Goal: Obtain resource: Obtain resource

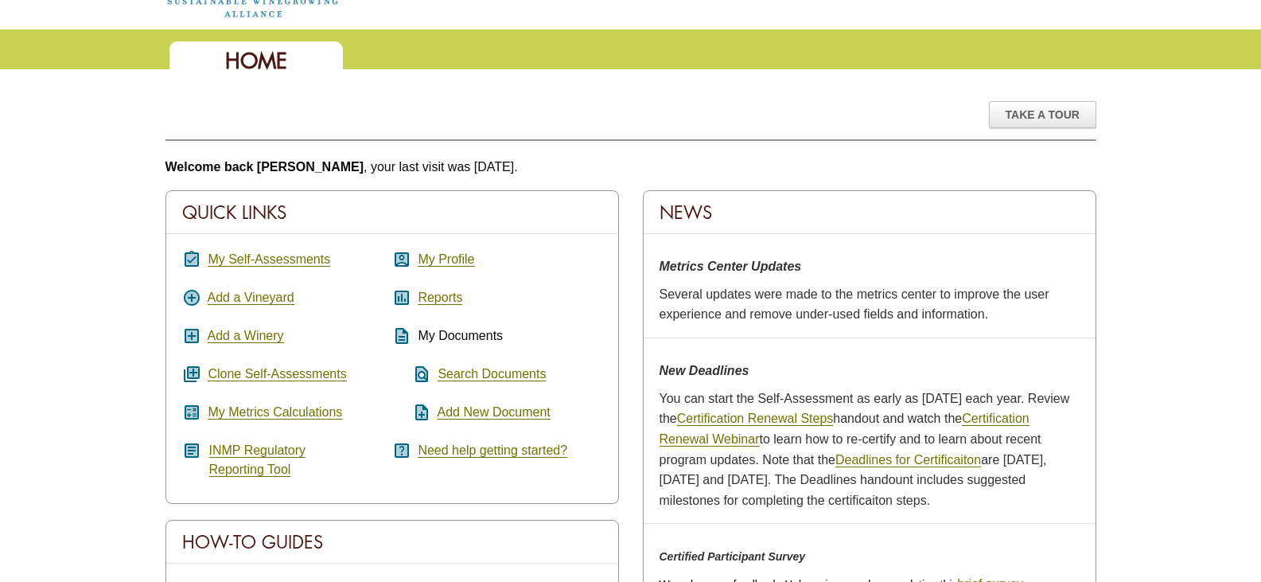
scroll to position [239, 0]
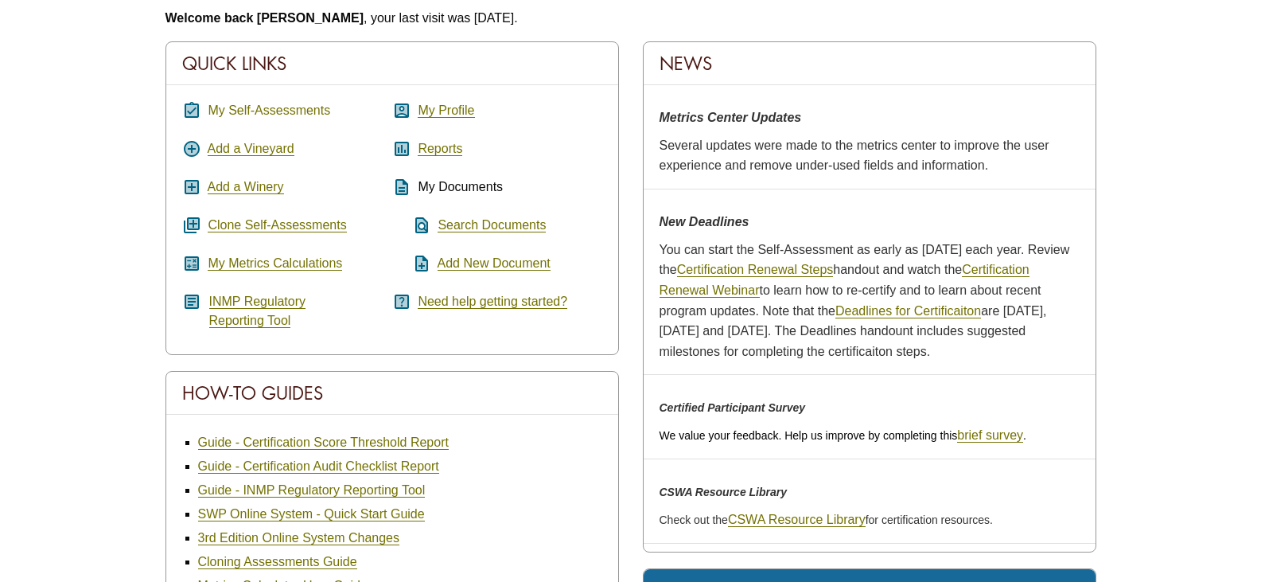
click at [294, 107] on link "My Self-Assessments" at bounding box center [269, 110] width 123 height 14
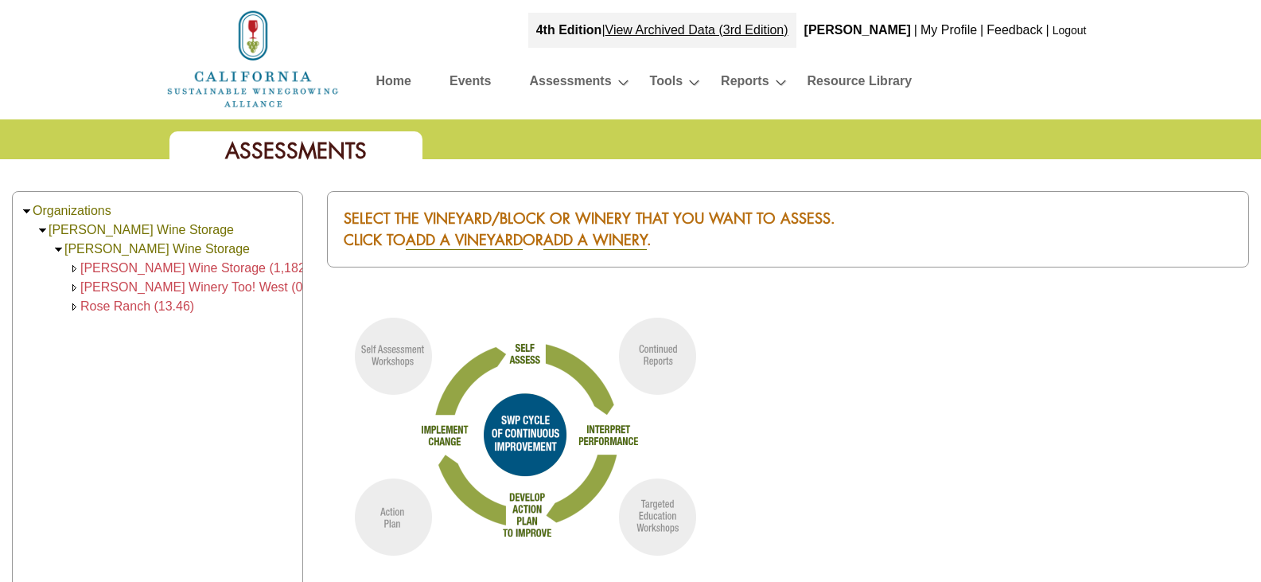
click at [29, 205] on img at bounding box center [27, 211] width 12 height 12
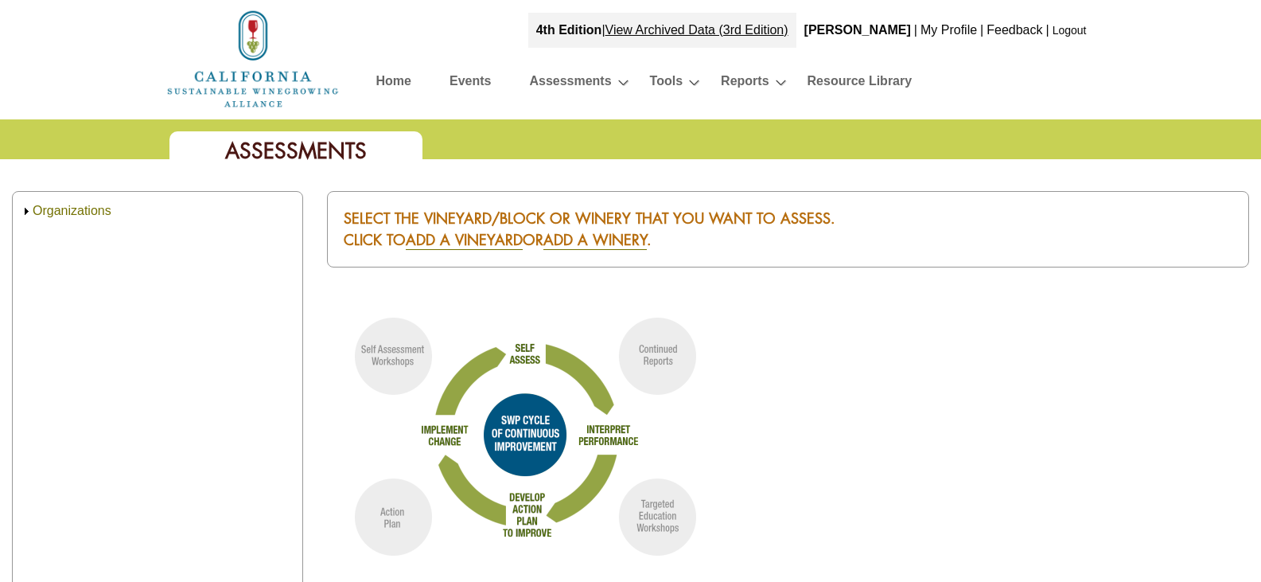
click at [29, 205] on img at bounding box center [27, 211] width 12 height 12
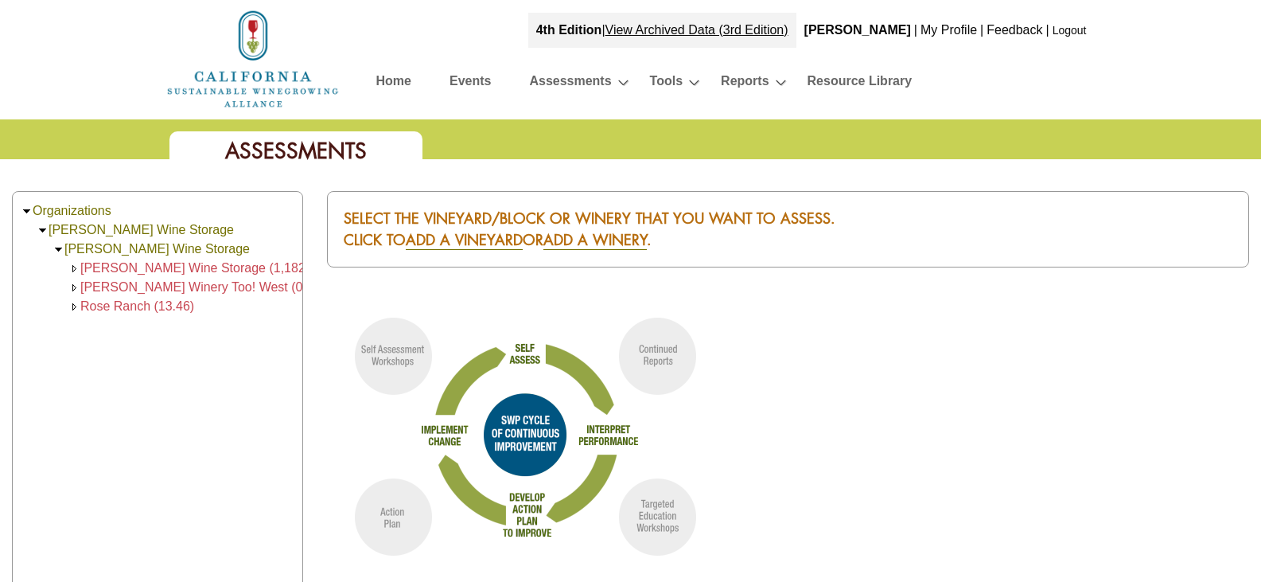
click at [42, 232] on img at bounding box center [43, 230] width 12 height 12
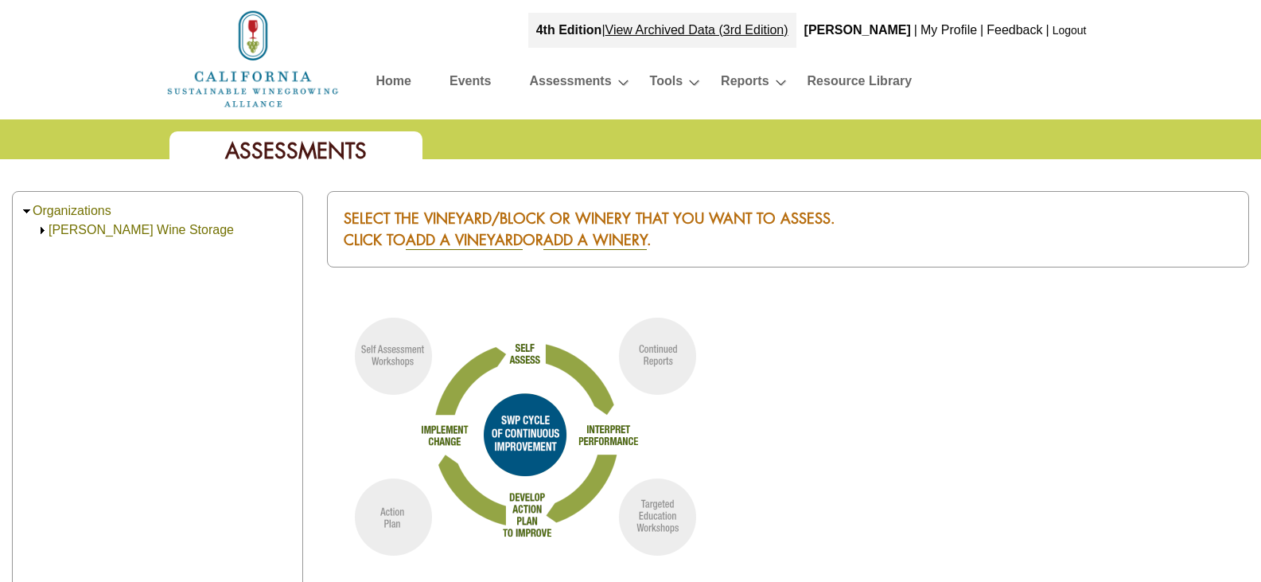
click at [42, 232] on img at bounding box center [43, 230] width 12 height 12
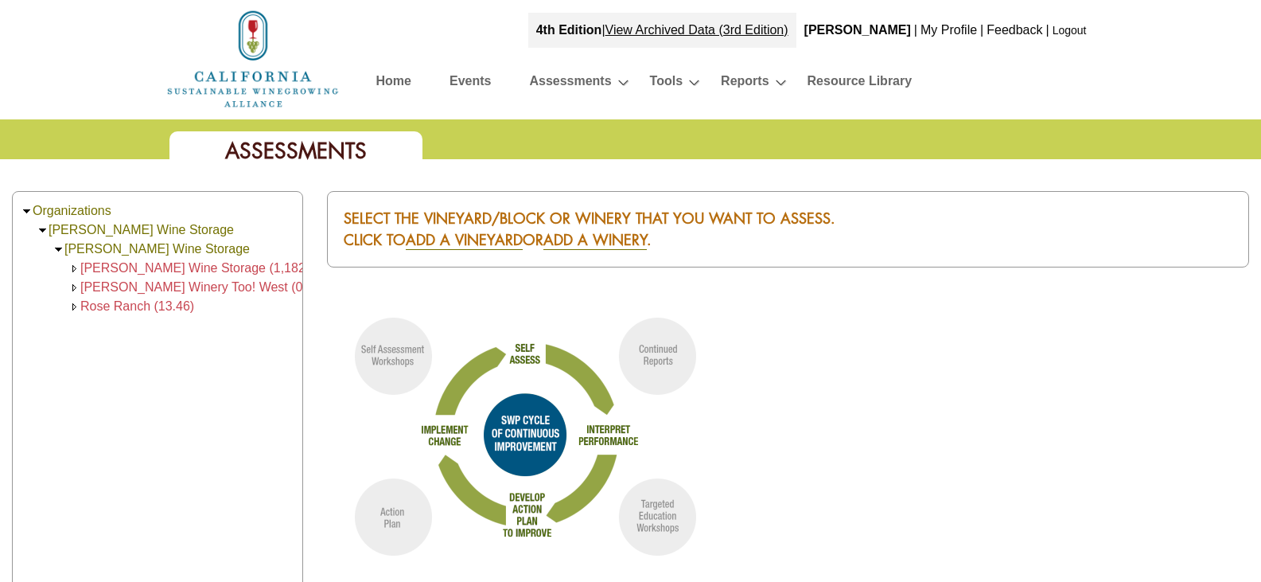
click at [172, 284] on span "Francis Ford Coppola Winery Too! West (0)" at bounding box center [193, 287] width 227 height 14
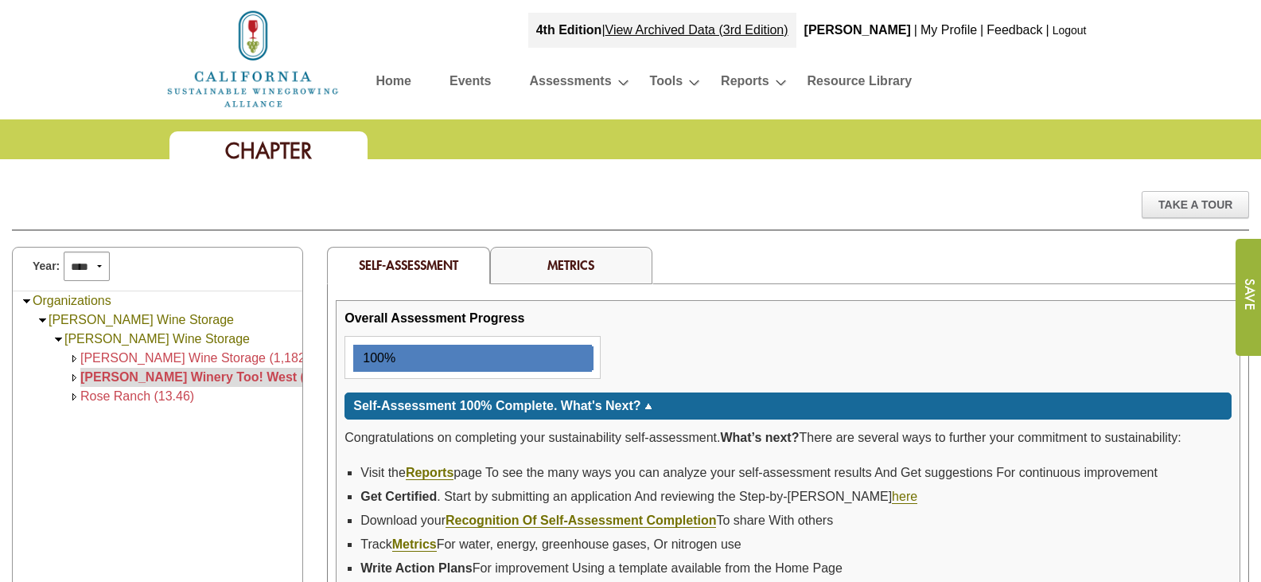
click at [391, 76] on link "Home" at bounding box center [393, 84] width 35 height 28
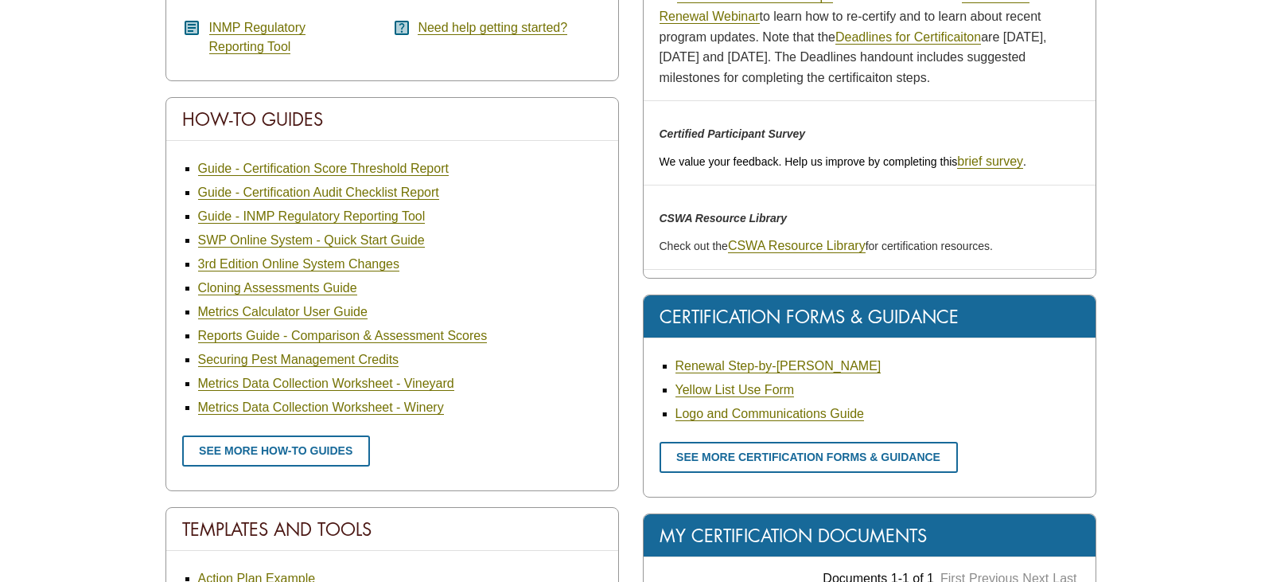
scroll to position [796, 0]
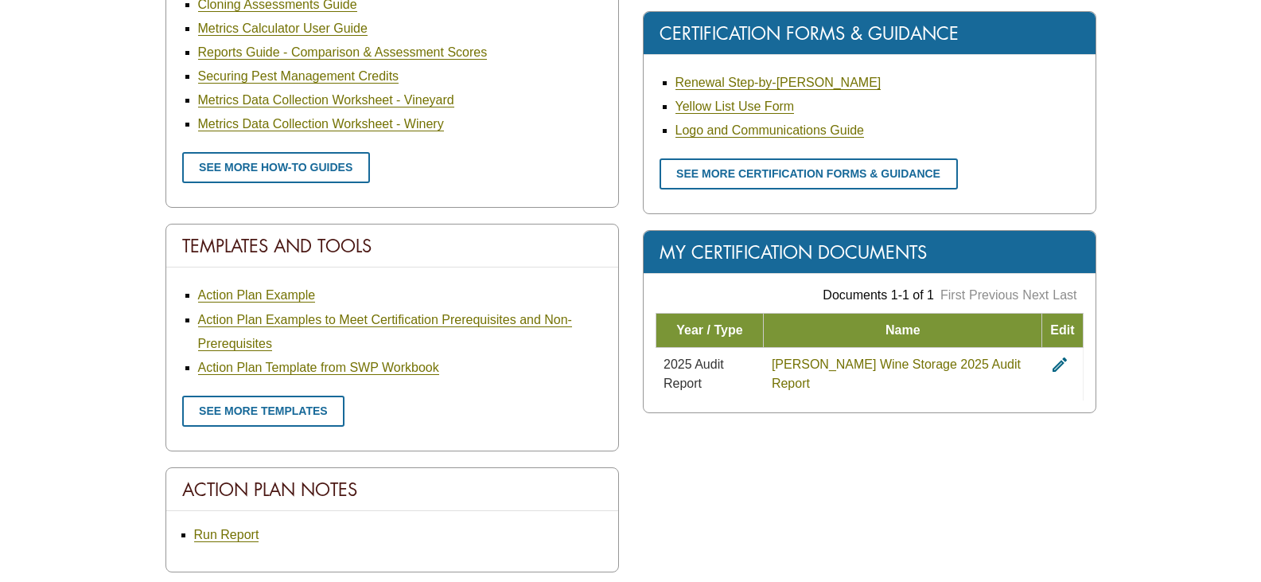
click at [828, 366] on link "[PERSON_NAME] Wine Storage 2025 Audit Report" at bounding box center [896, 373] width 249 height 33
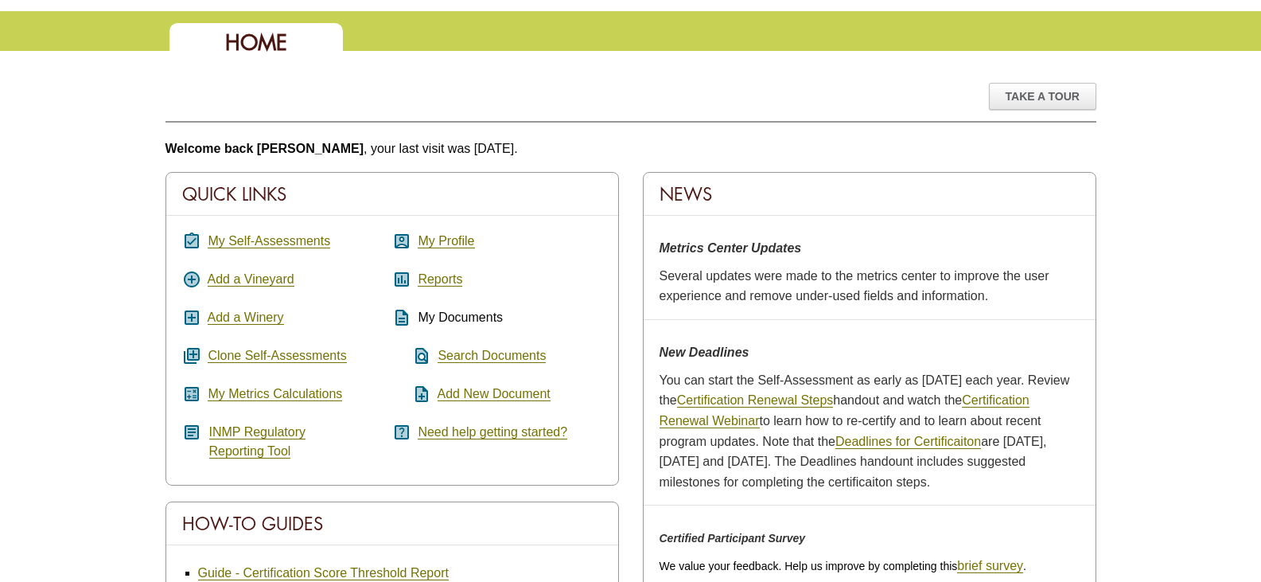
scroll to position [0, 0]
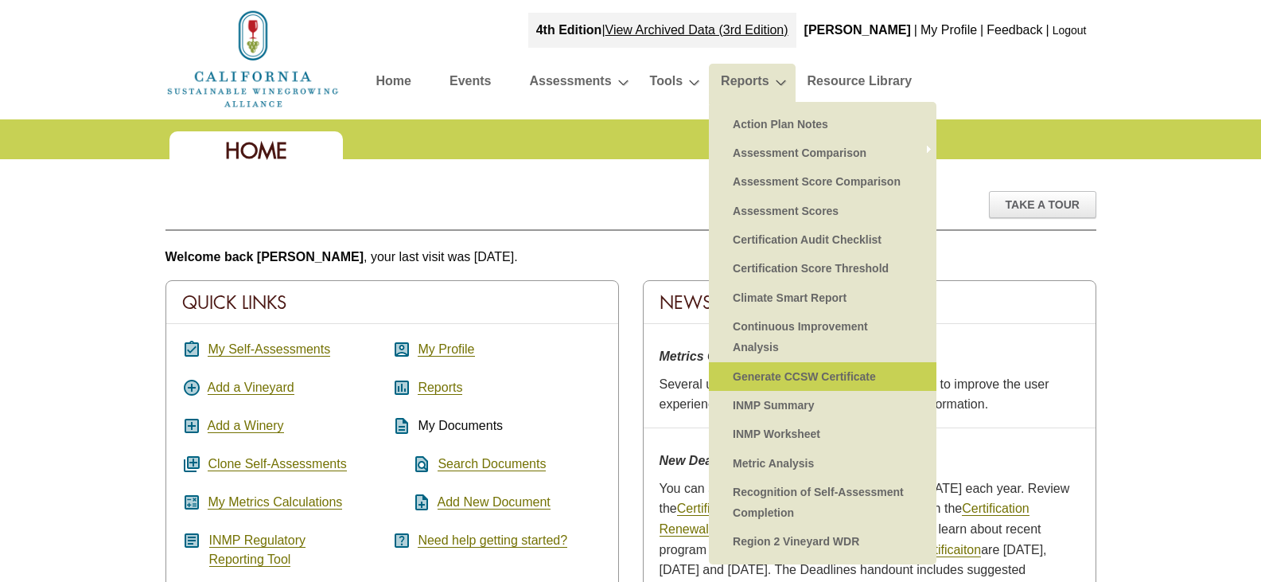
click at [821, 383] on link "Generate CCSW Certificate" at bounding box center [823, 376] width 196 height 29
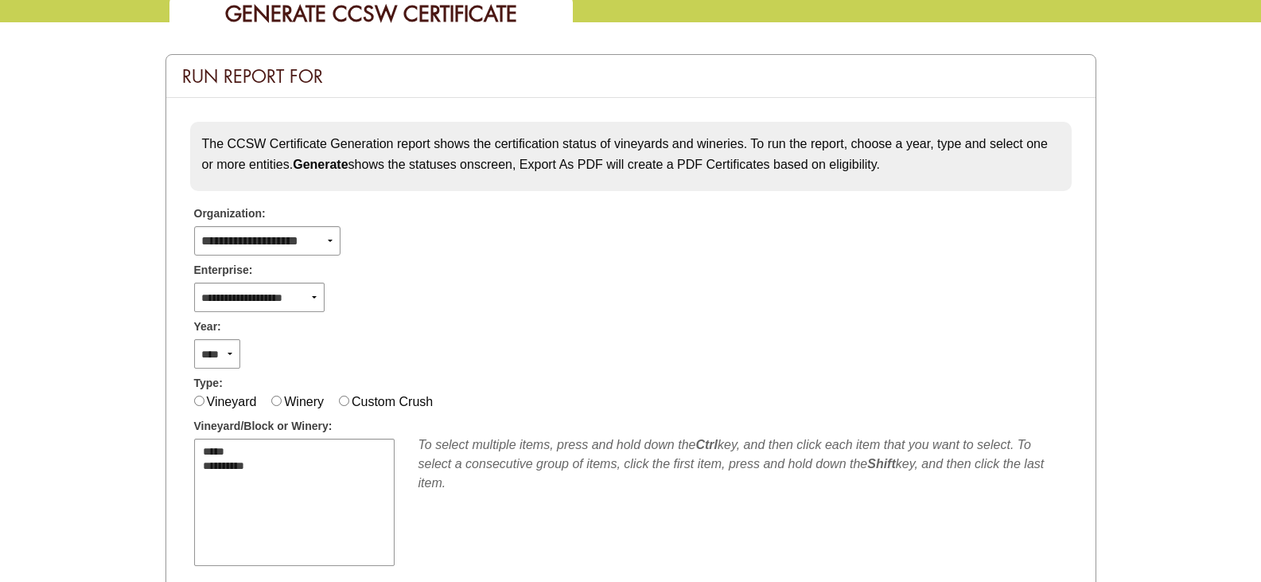
scroll to position [239, 0]
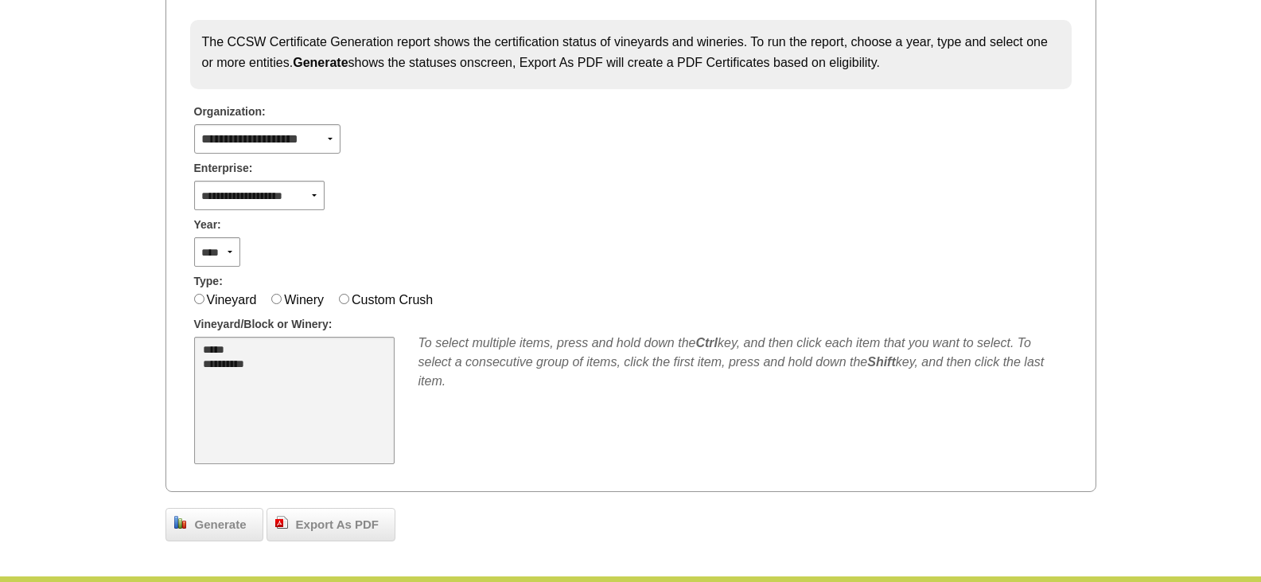
select select "****"
click at [255, 359] on option "**********" at bounding box center [285, 365] width 168 height 14
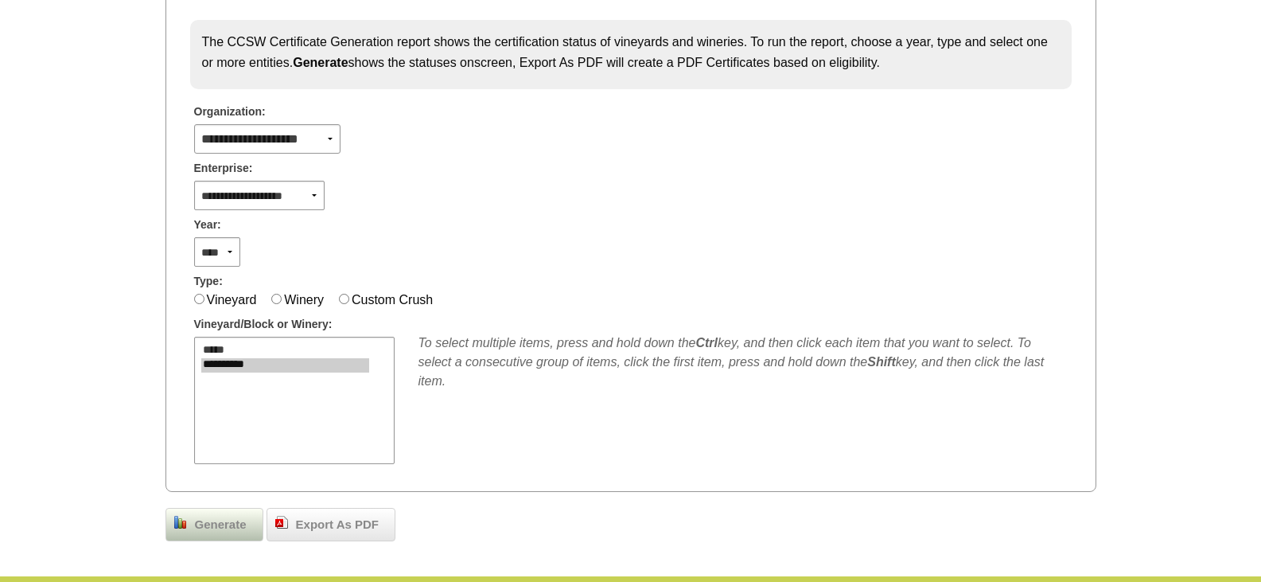
click at [225, 519] on span "Generate" at bounding box center [221, 525] width 68 height 18
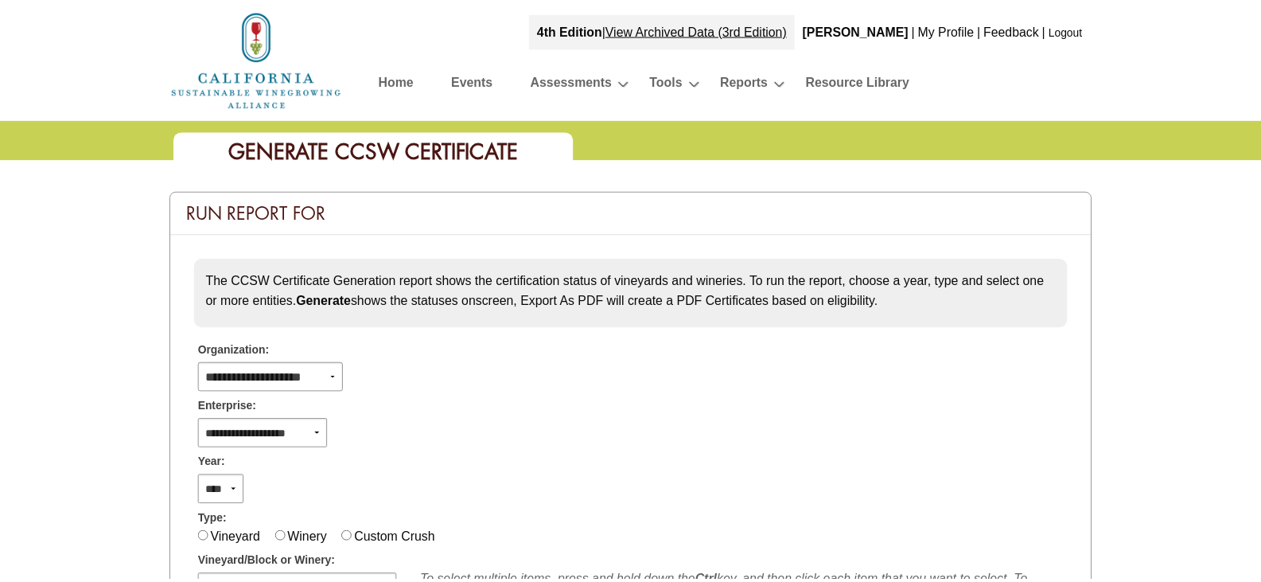
scroll to position [239, 0]
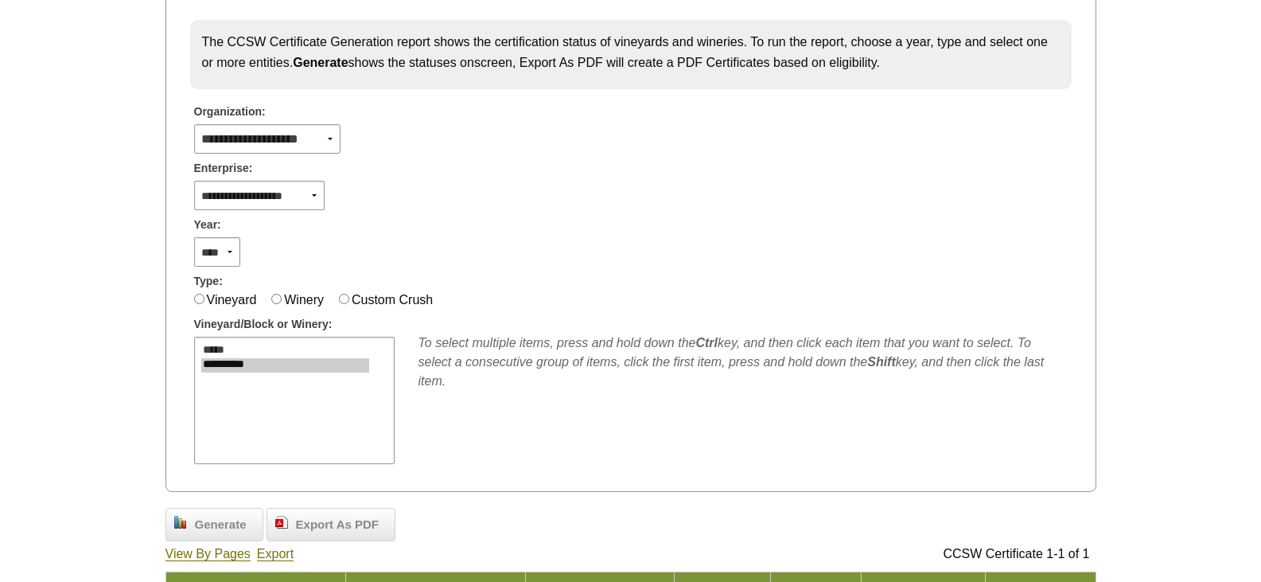
click at [329, 523] on span "Export As PDF" at bounding box center [337, 525] width 99 height 18
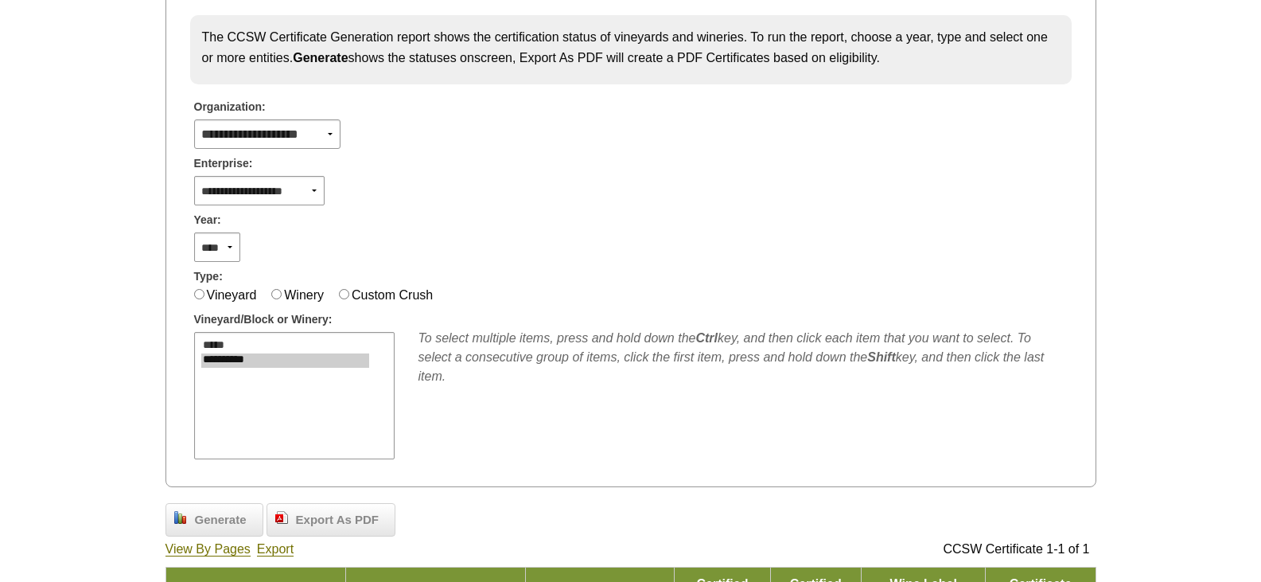
scroll to position [0, 0]
